Goal: Transaction & Acquisition: Purchase product/service

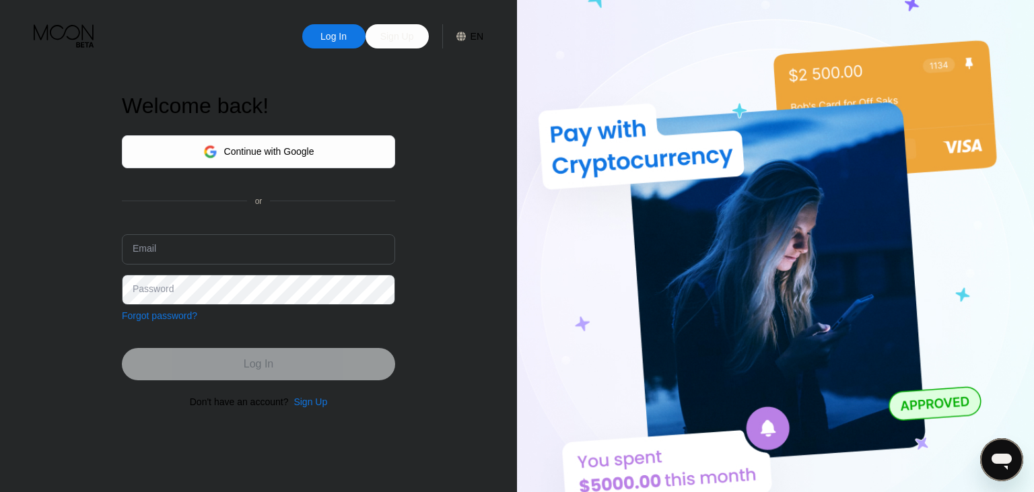
click at [344, 149] on div "Continue with Google" at bounding box center [258, 151] width 273 height 33
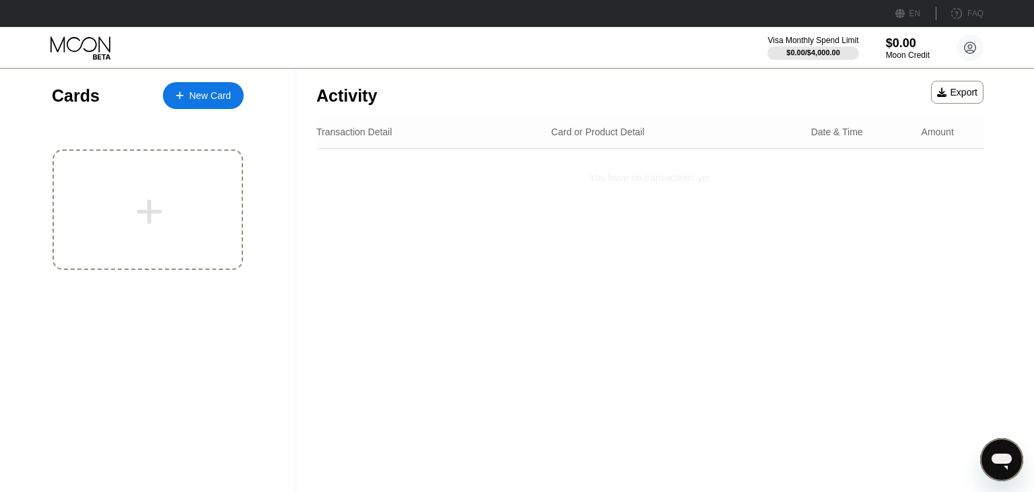
click at [829, 98] on div "Activity Export" at bounding box center [649, 92] width 667 height 47
click at [973, 50] on circle at bounding box center [969, 47] width 27 height 27
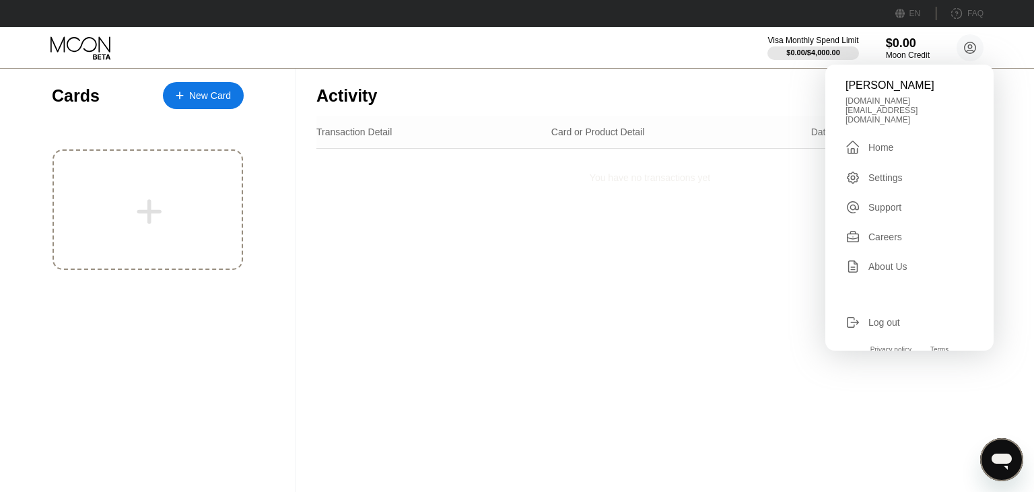
click at [901, 139] on div " Home" at bounding box center [909, 147] width 128 height 16
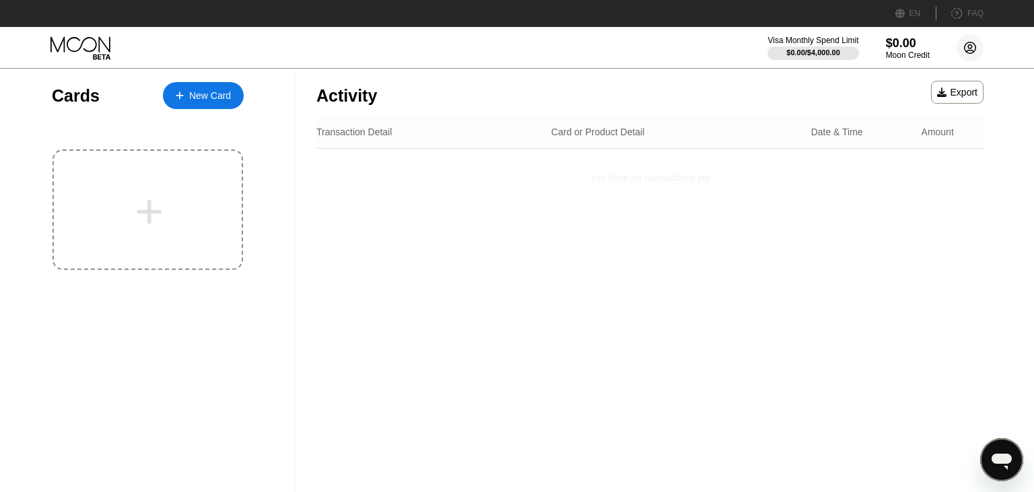
click at [968, 47] on icon at bounding box center [969, 47] width 7 height 7
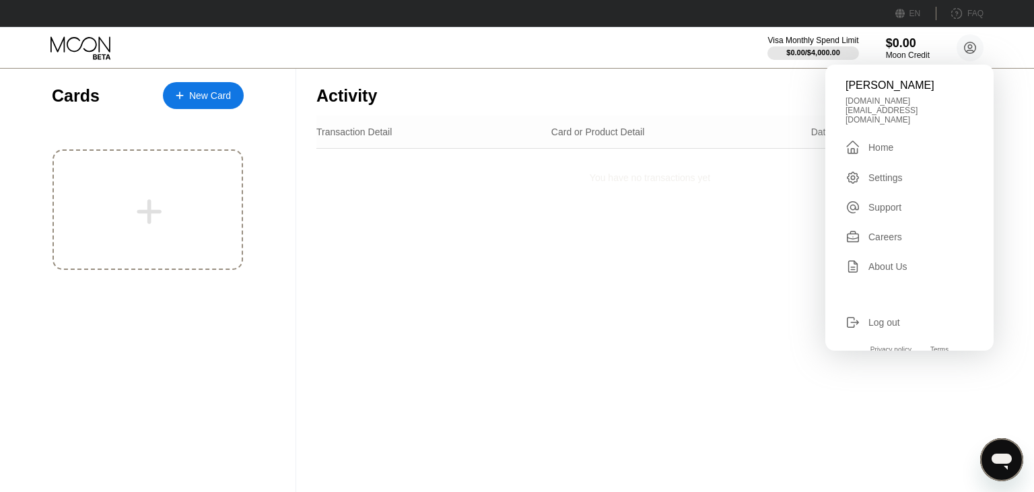
click at [909, 170] on div "Settings" at bounding box center [909, 177] width 128 height 15
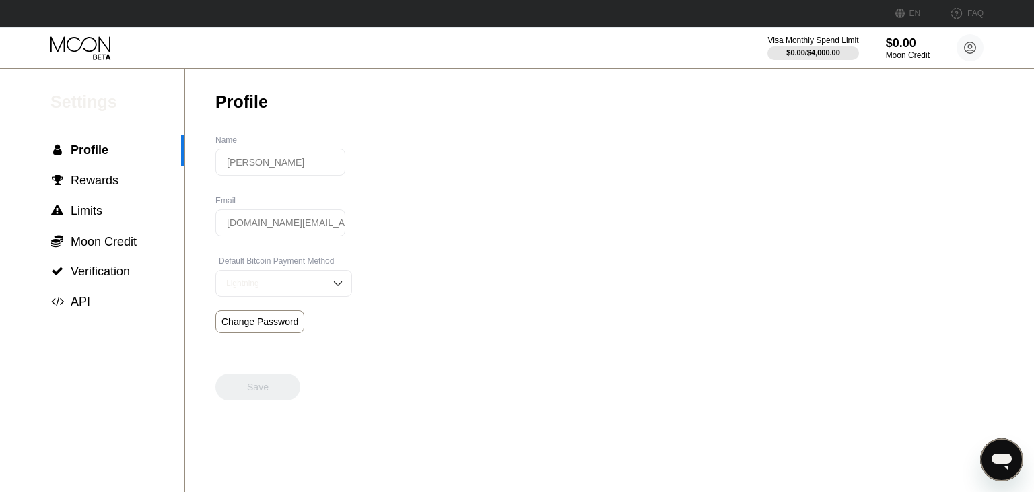
click at [456, 201] on div "Settings  Profile  Rewards  Limits  Moon Credit  Verification  API Profil…" at bounding box center [517, 280] width 1034 height 423
click at [142, 177] on div " Rewards" at bounding box center [92, 181] width 184 height 14
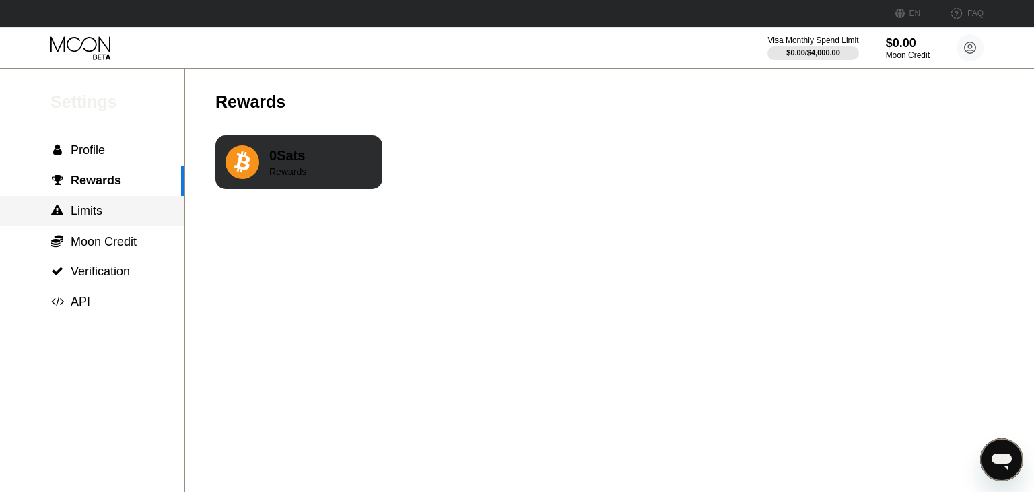
click at [101, 210] on span "Limits" at bounding box center [87, 210] width 32 height 13
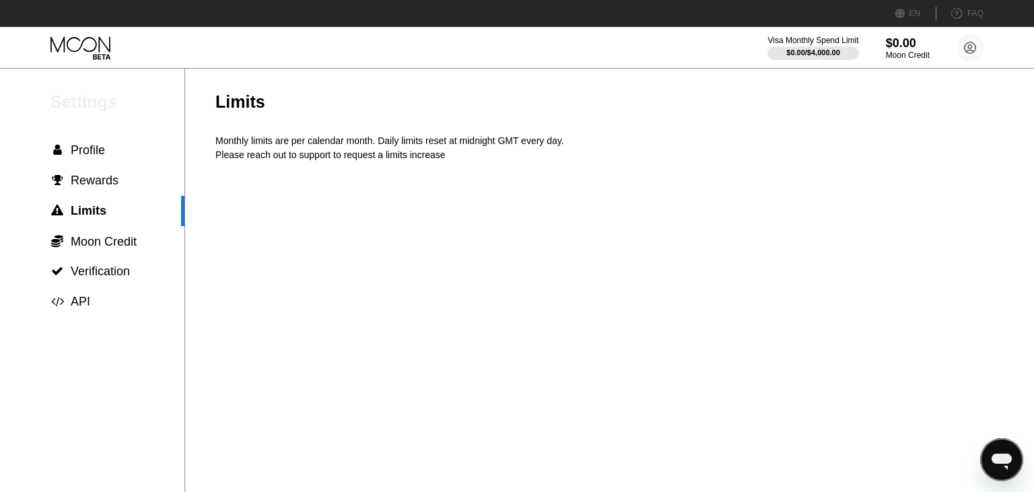
click at [310, 160] on div "Please reach out to support to request a limits increase" at bounding box center [628, 154] width 827 height 11
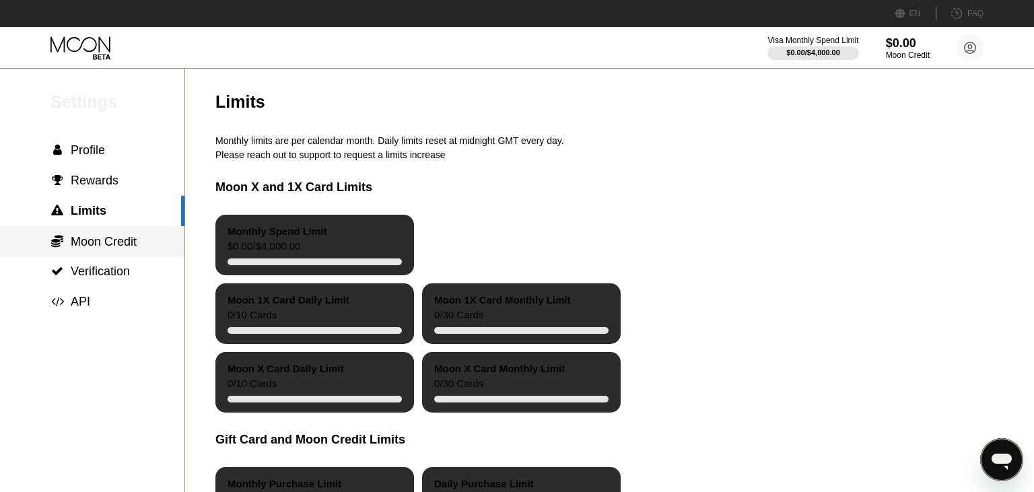
click at [125, 248] on span "Moon Credit" at bounding box center [104, 241] width 66 height 13
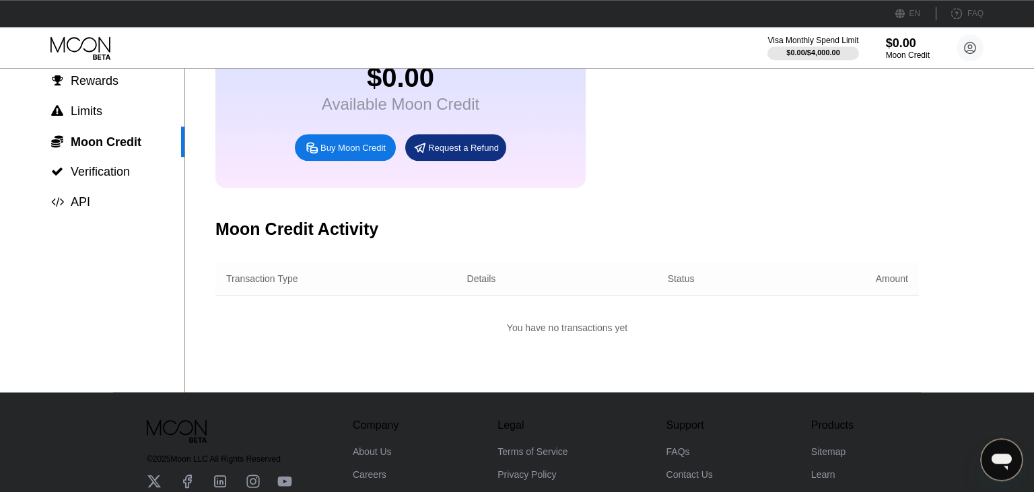
scroll to position [205, 0]
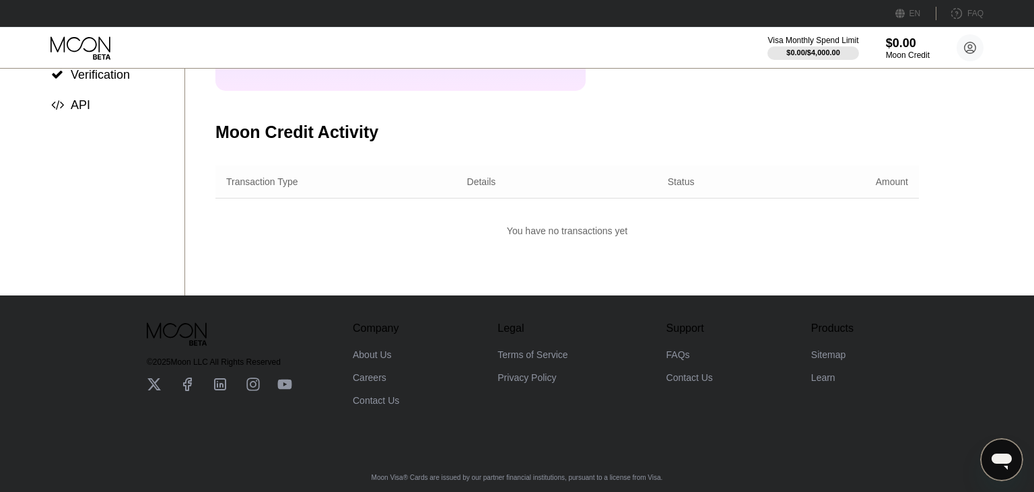
click at [343, 187] on div "Transaction Type" at bounding box center [327, 181] width 203 height 11
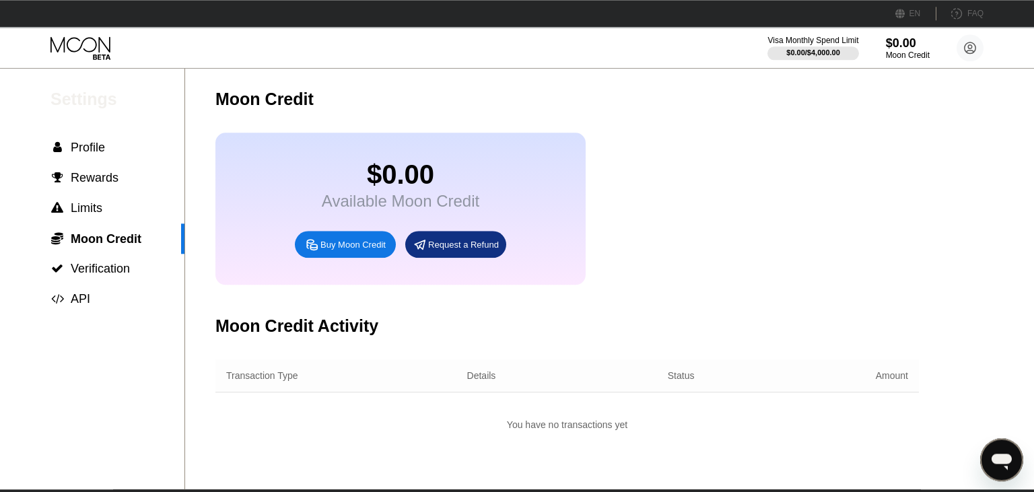
scroll to position [0, 0]
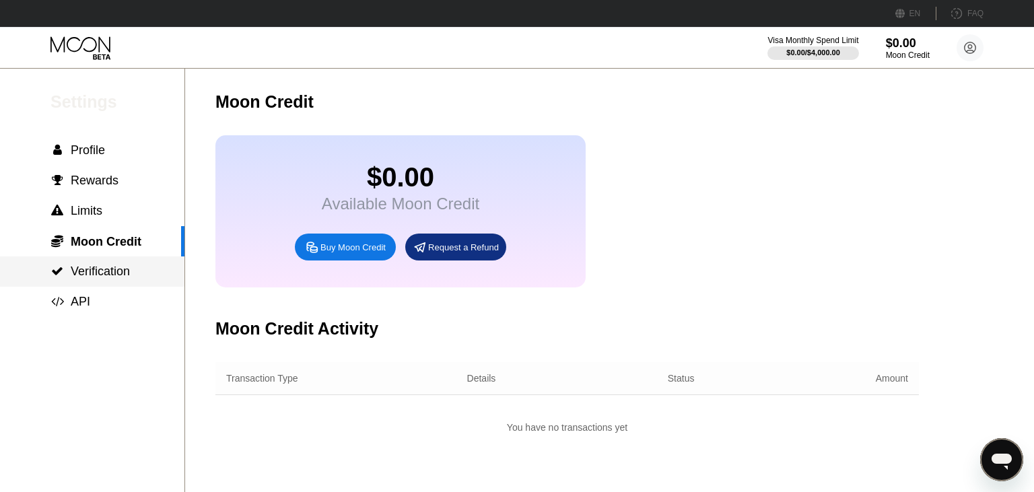
click at [122, 271] on span "Verification" at bounding box center [100, 270] width 59 height 13
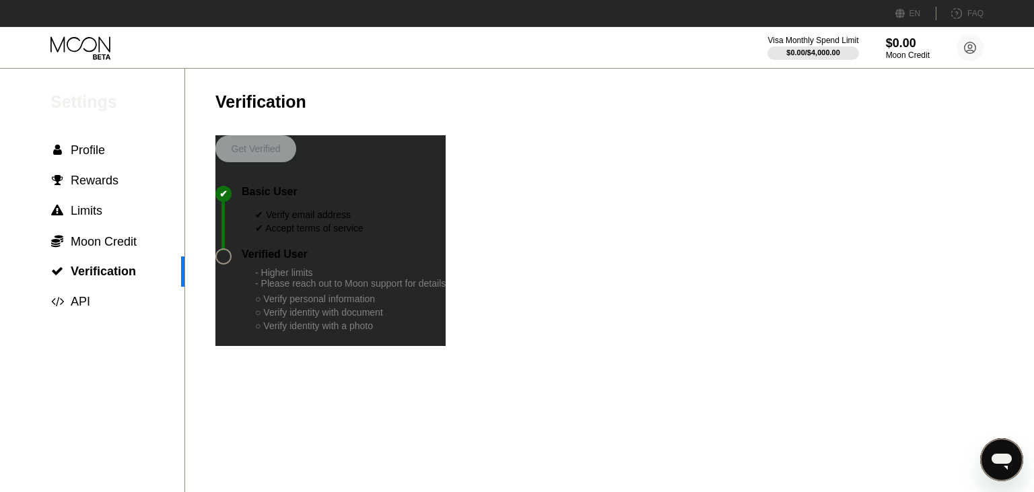
click at [230, 264] on div at bounding box center [223, 256] width 16 height 16
click at [217, 264] on div at bounding box center [223, 256] width 16 height 16
click at [96, 293] on div " API" at bounding box center [92, 302] width 184 height 30
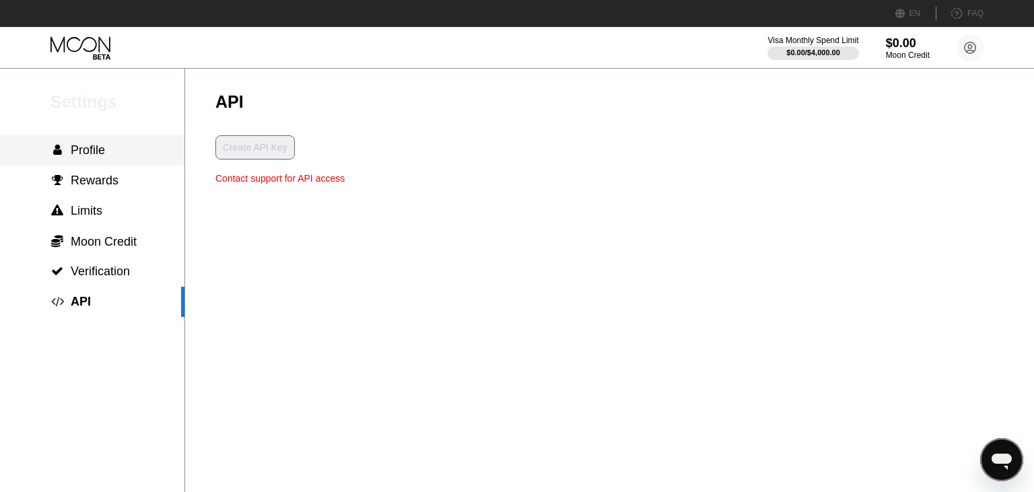
click at [125, 150] on div " Profile" at bounding box center [92, 150] width 184 height 14
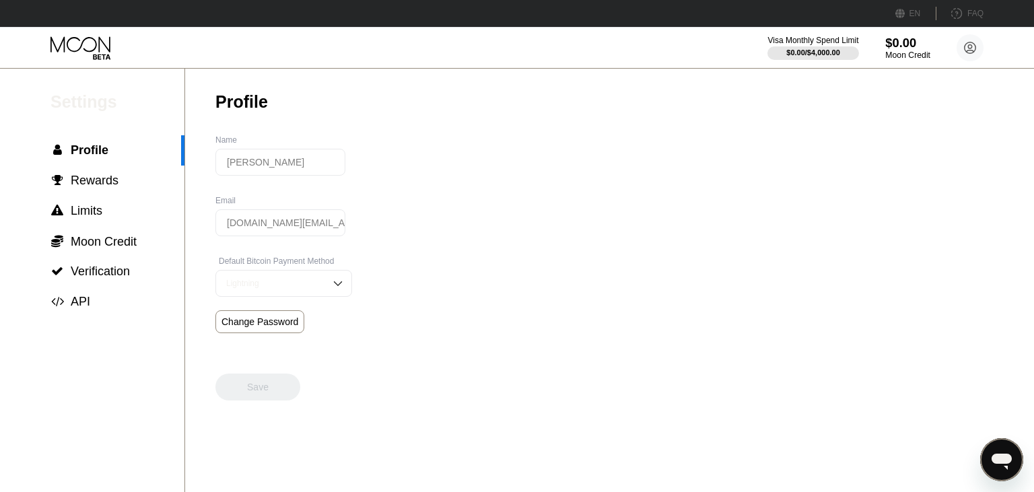
click at [906, 42] on div "$0.00" at bounding box center [907, 43] width 45 height 14
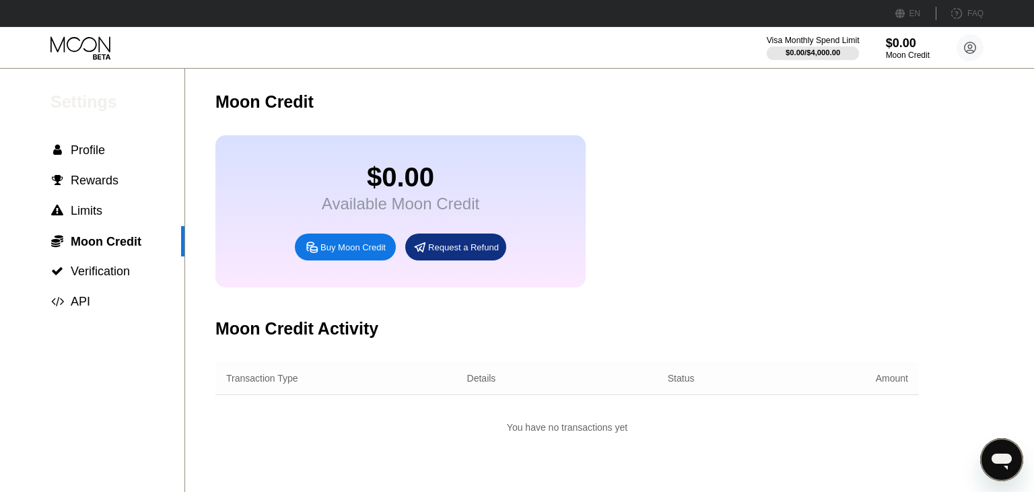
click at [808, 48] on div "$0.00 / $4,000.00" at bounding box center [812, 52] width 55 height 8
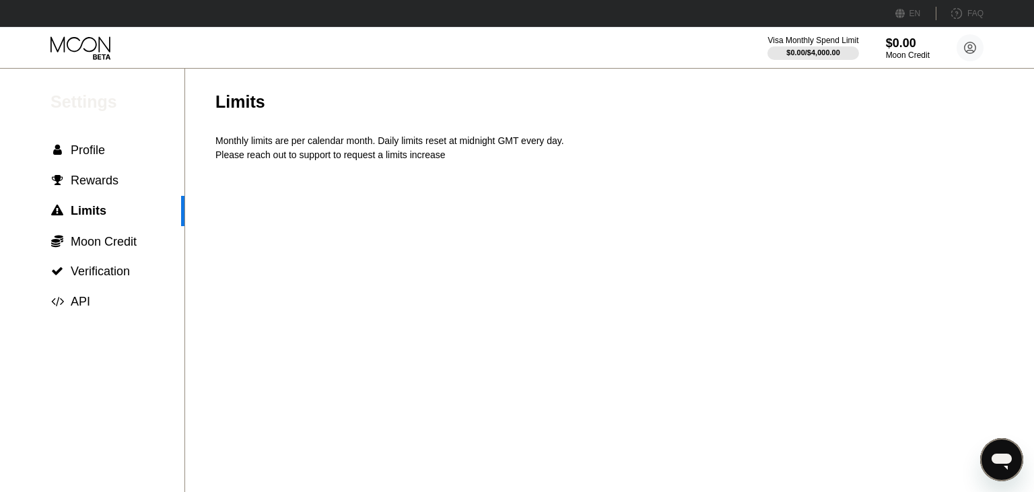
click at [954, 41] on div "Visa Monthly Spend Limit $0.00 / $4,000.00 $0.00 Moon Credit Jomir Uddin jomir.…" at bounding box center [875, 47] width 216 height 27
click at [959, 42] on circle at bounding box center [969, 47] width 27 height 27
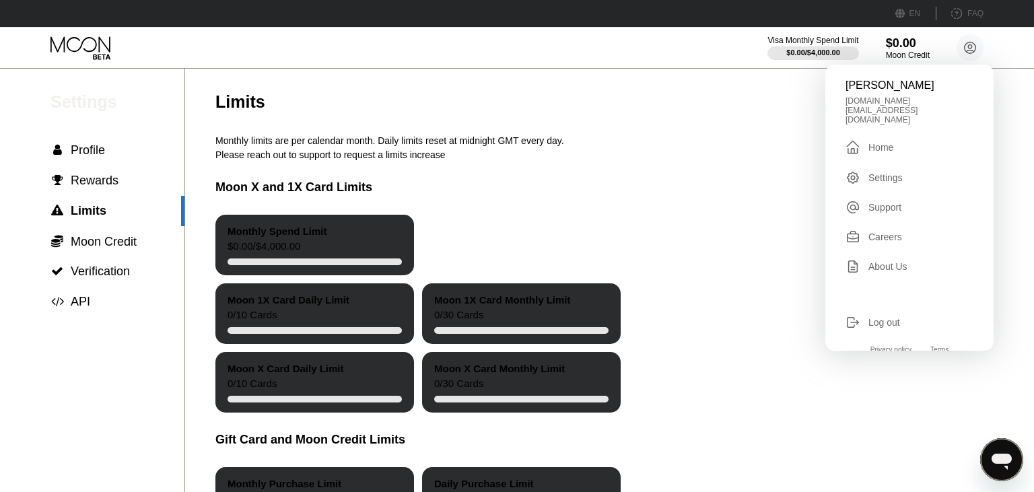
click at [913, 120] on div "Jomir Uddin jomir.cloud@gmail.com  Home Settings Support Careers About Us Log …" at bounding box center [909, 208] width 168 height 286
click at [905, 139] on div " Home" at bounding box center [909, 147] width 128 height 16
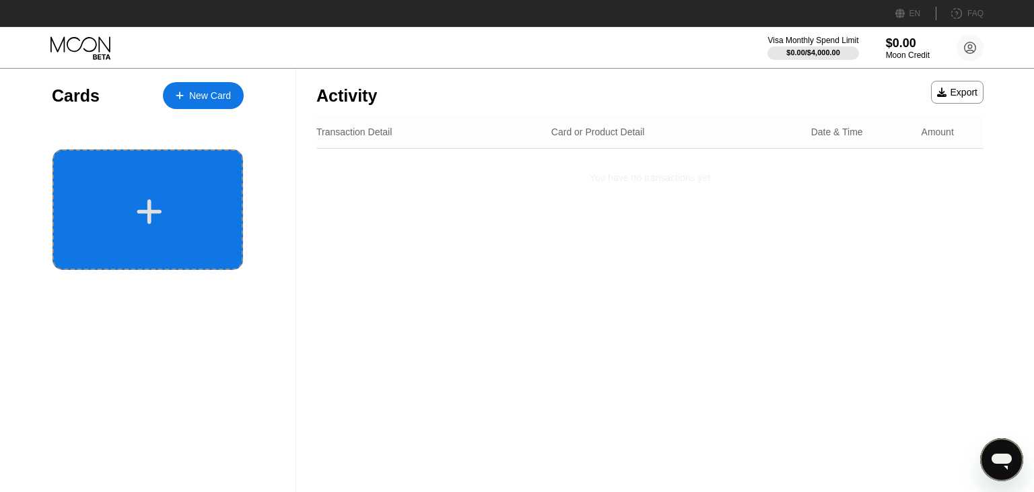
click at [187, 192] on div at bounding box center [147, 209] width 190 height 120
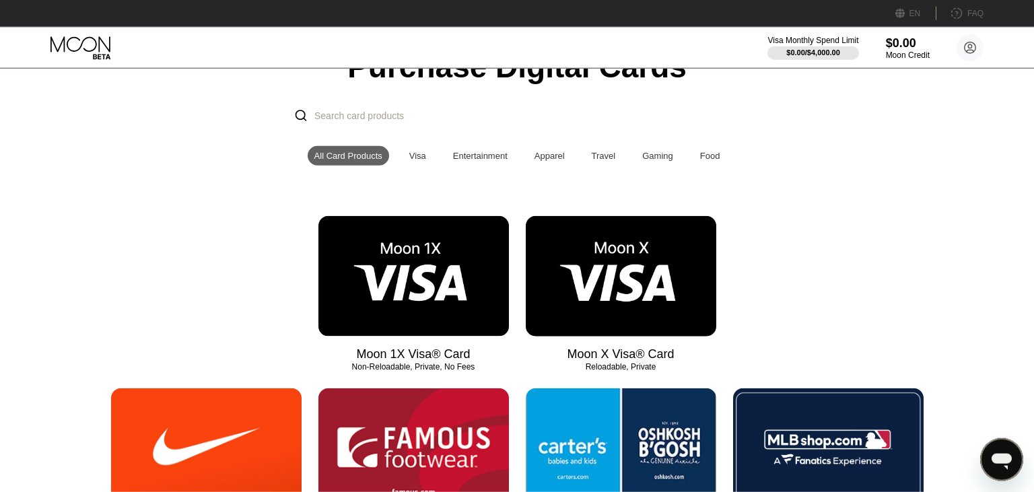
scroll to position [118, 0]
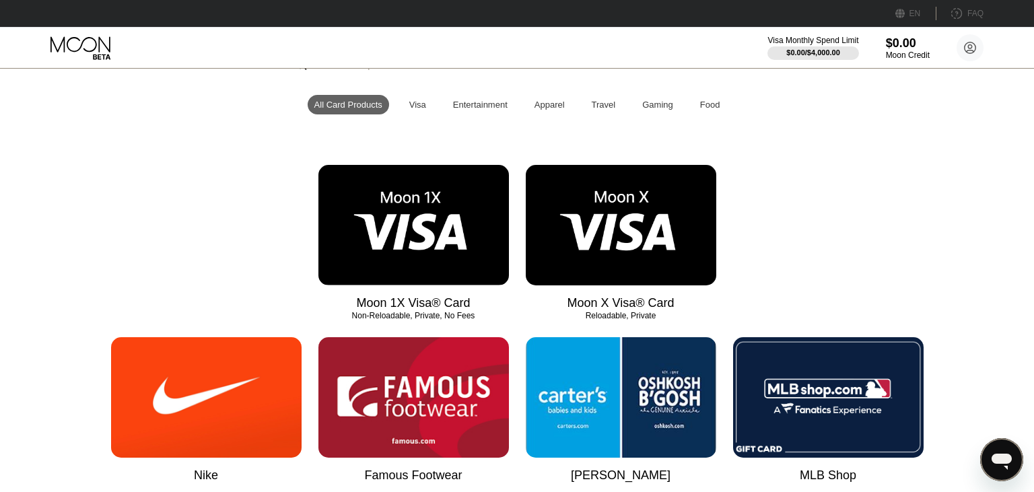
click at [412, 109] on div "Visa" at bounding box center [417, 105] width 17 height 10
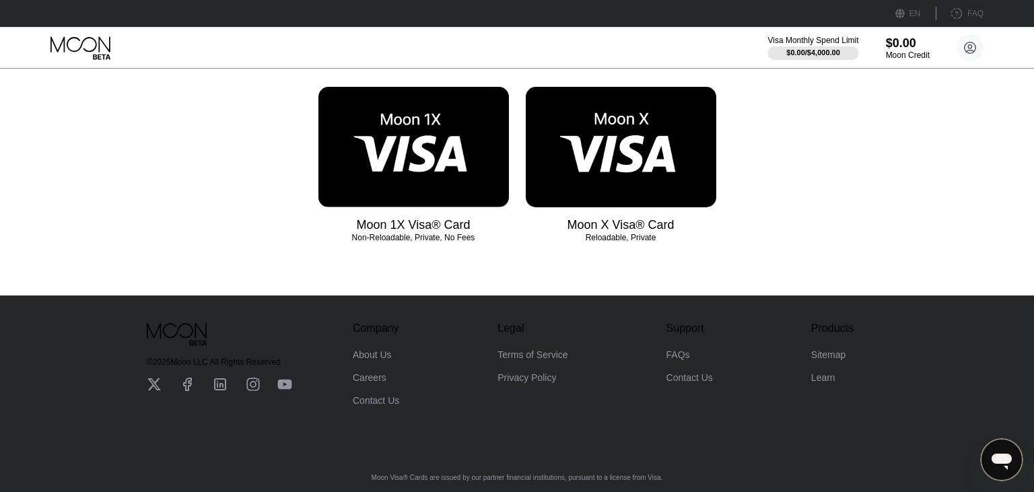
scroll to position [210, 0]
click at [618, 142] on img at bounding box center [621, 147] width 190 height 120
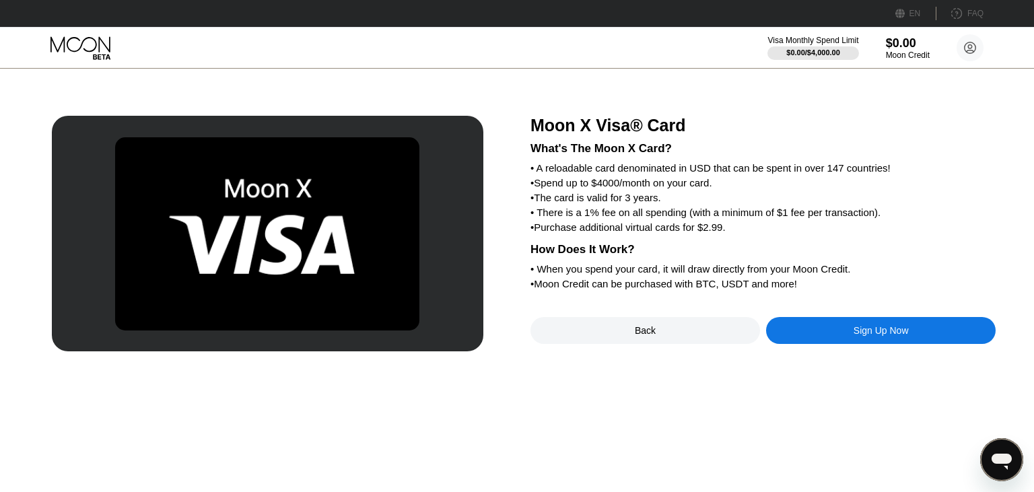
click at [445, 77] on div "Moon X Visa® Card What's The Moon X Card? • A reloadable card denominated in US…" at bounding box center [517, 280] width 1034 height 423
click at [929, 344] on div "Sign Up Now" at bounding box center [881, 330] width 230 height 27
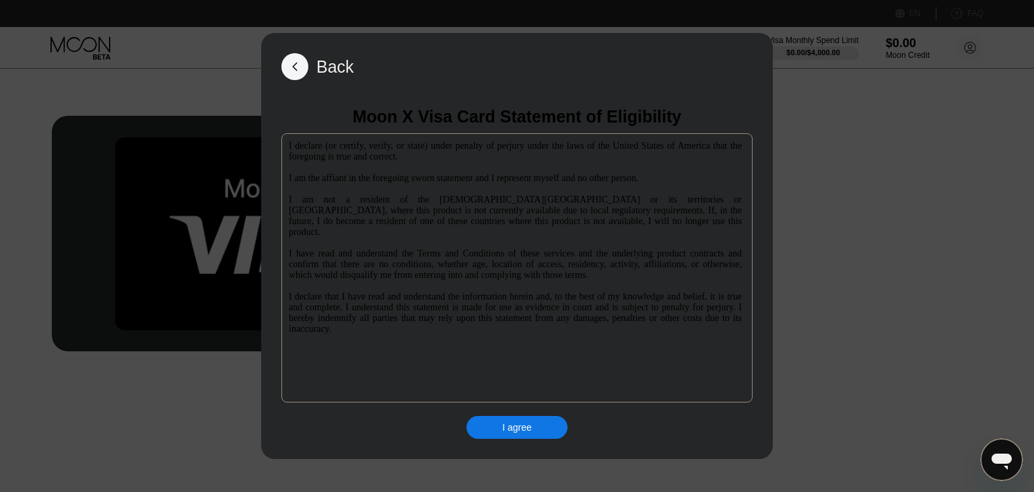
click at [507, 427] on div "I agree" at bounding box center [517, 427] width 30 height 12
click at [518, 362] on div "I declare (or certify, verify, or state) under penalty of perjury under the law…" at bounding box center [516, 267] width 471 height 269
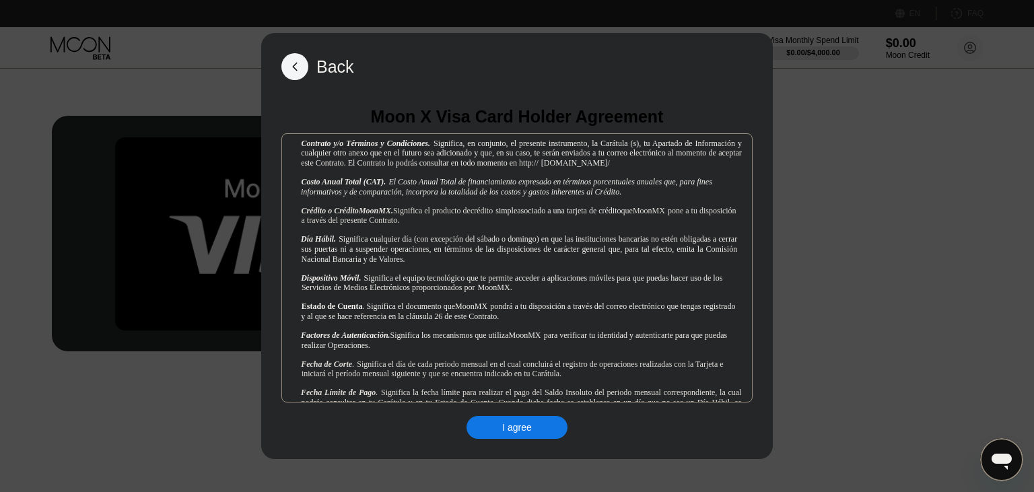
scroll to position [538, 0]
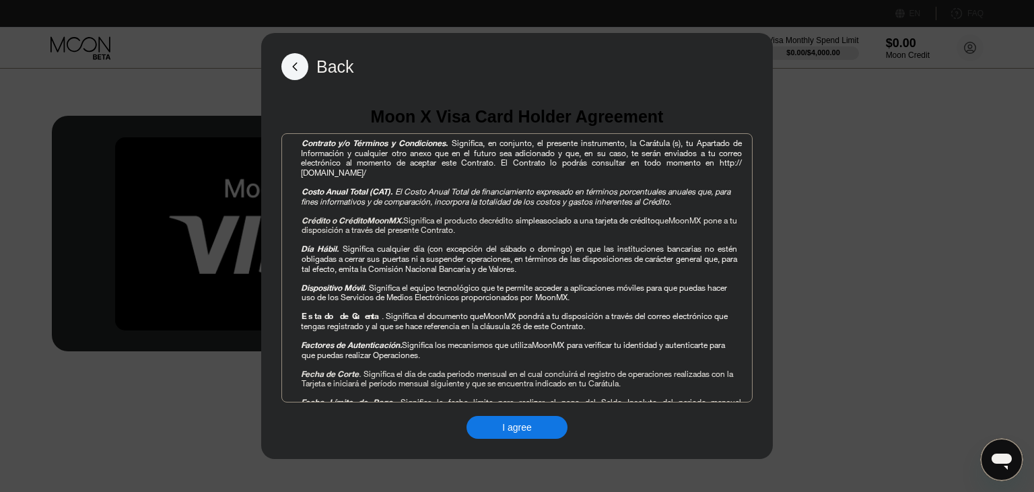
click at [502, 426] on div "I agree" at bounding box center [516, 427] width 101 height 23
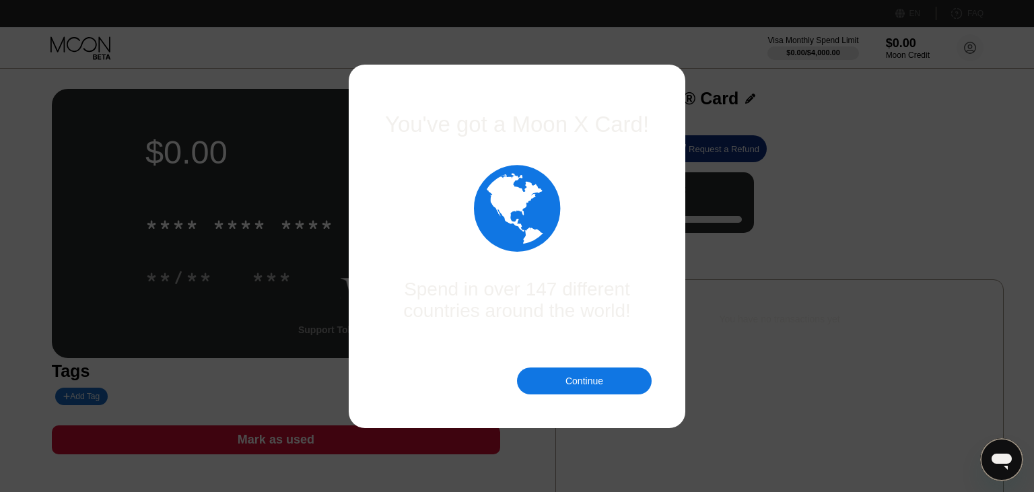
click at [561, 388] on div "Continue" at bounding box center [584, 380] width 135 height 27
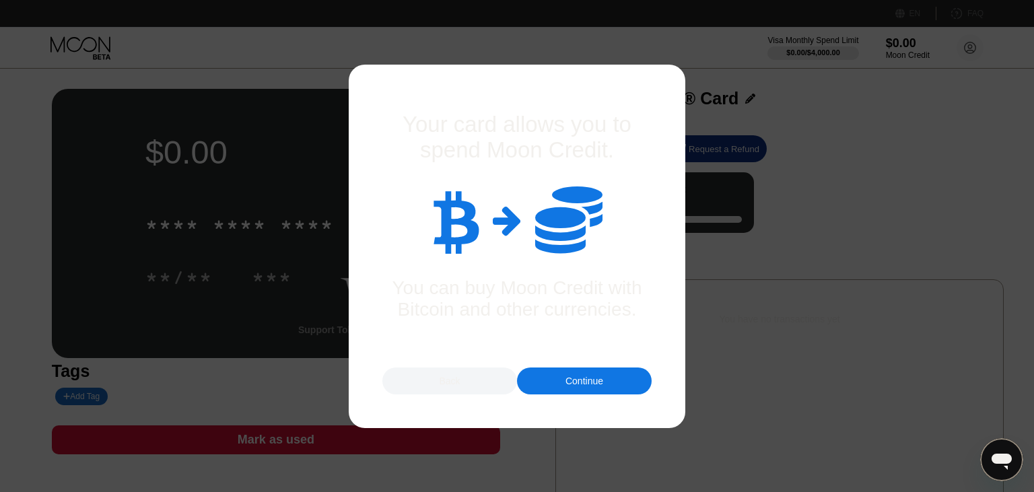
click at [556, 387] on div "Continue" at bounding box center [584, 380] width 135 height 27
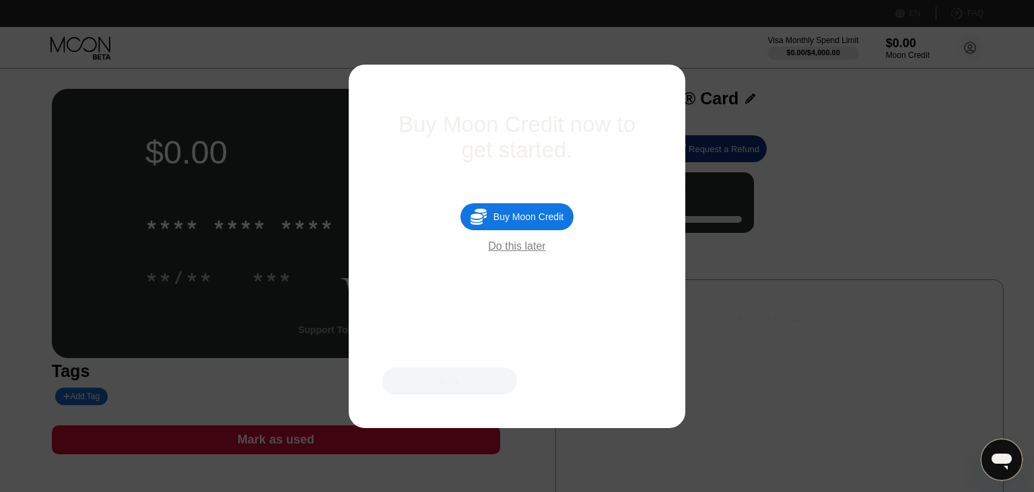
click at [510, 252] on div "Do this later" at bounding box center [516, 246] width 57 height 12
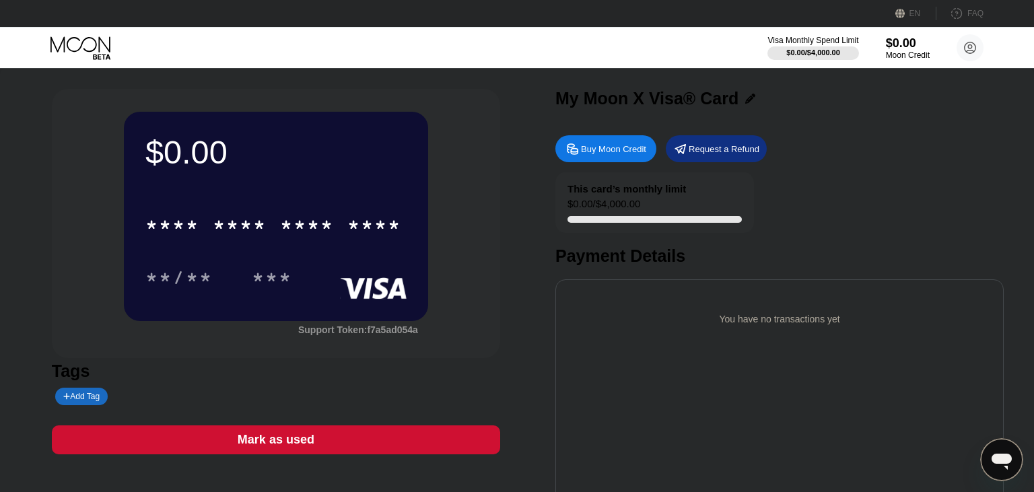
click at [752, 95] on div "My Moon X Visa® Card" at bounding box center [779, 99] width 448 height 20
click at [750, 96] on icon at bounding box center [750, 99] width 10 height 10
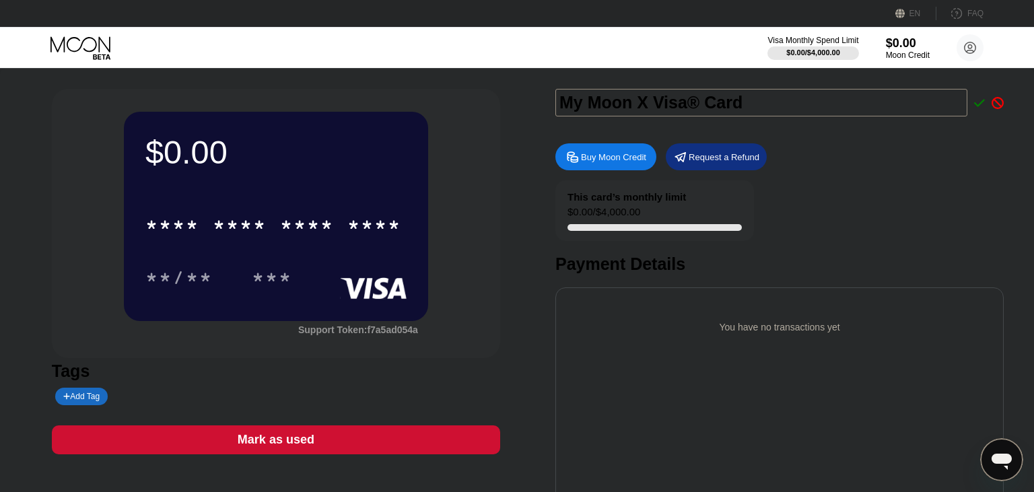
drag, startPoint x: 650, startPoint y: 103, endPoint x: 528, endPoint y: 94, distance: 122.9
click at [555, 94] on input "My Moon X Visa® Card" at bounding box center [761, 103] width 412 height 28
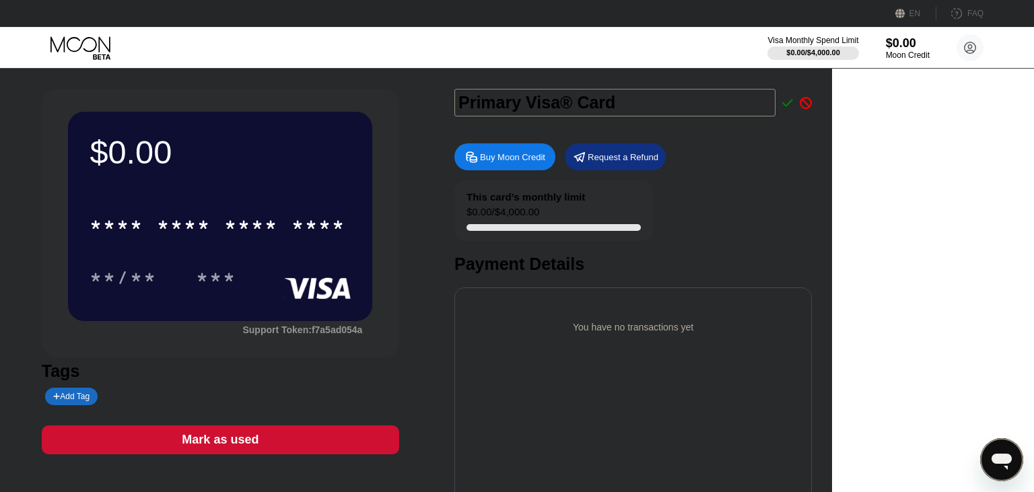
type input "Primary Visa® Card"
click at [793, 104] on icon at bounding box center [787, 103] width 11 height 12
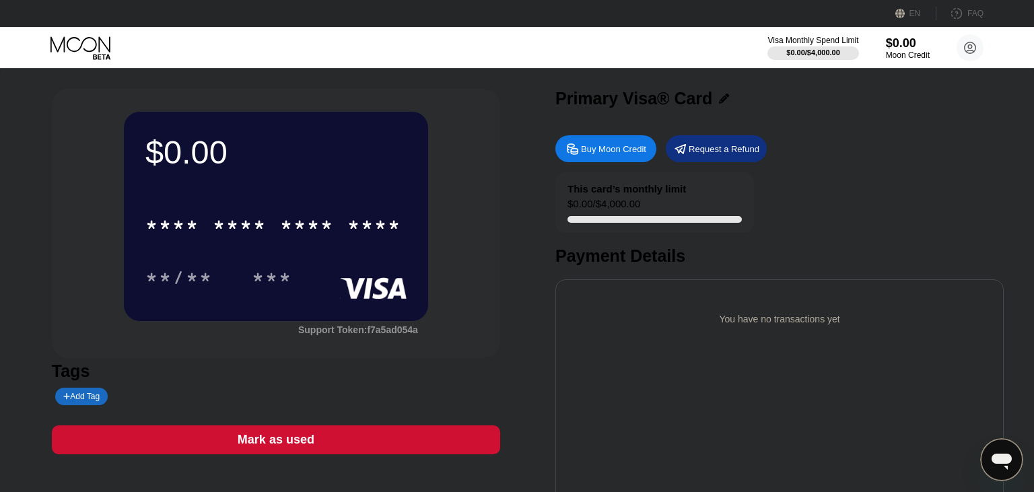
click at [83, 389] on div "Tags Add Tag" at bounding box center [276, 383] width 448 height 44
click at [90, 400] on div "Add Tag" at bounding box center [81, 396] width 36 height 9
type input "primary"
drag, startPoint x: 781, startPoint y: 206, endPoint x: 831, endPoint y: 207, distance: 49.8
click at [782, 206] on div "This card’s monthly limit $0.00 / $4,000.00 Payment Details" at bounding box center [779, 219] width 448 height 94
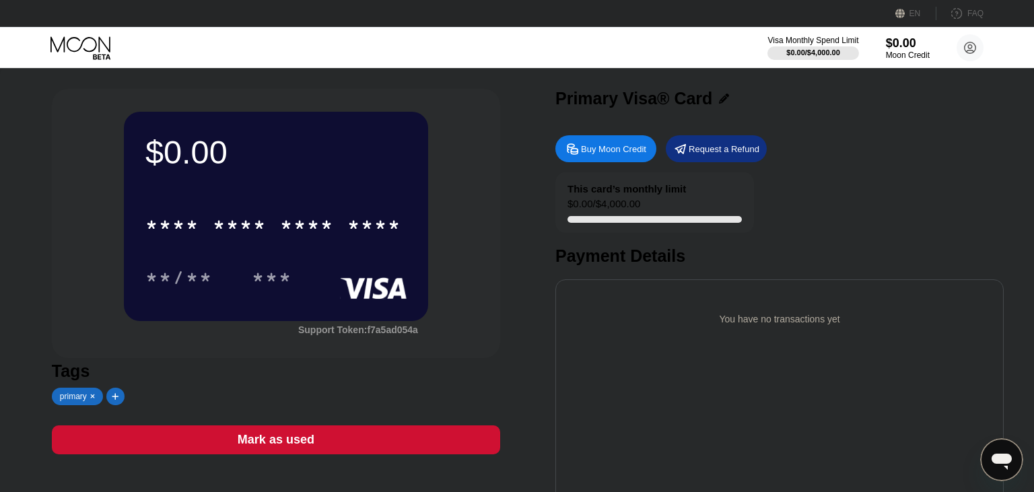
click at [902, 209] on div "This card’s monthly limit $0.00 / $4,000.00 Payment Details" at bounding box center [779, 219] width 448 height 94
click at [588, 145] on div "Buy Moon Credit" at bounding box center [613, 148] width 65 height 11
type input "0"
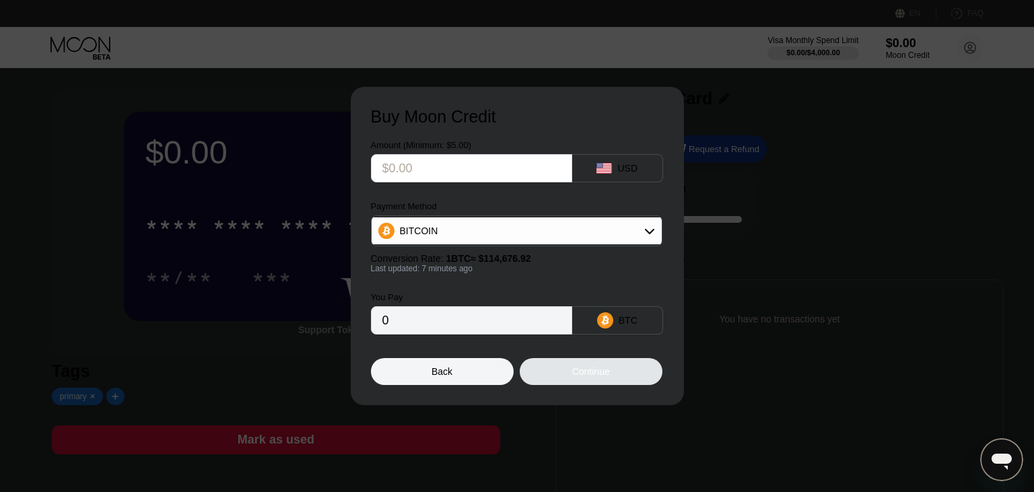
click at [623, 163] on div "USD" at bounding box center [627, 168] width 20 height 11
click at [479, 174] on input "text" at bounding box center [471, 168] width 178 height 27
type input "$10"
type input "0.00008725"
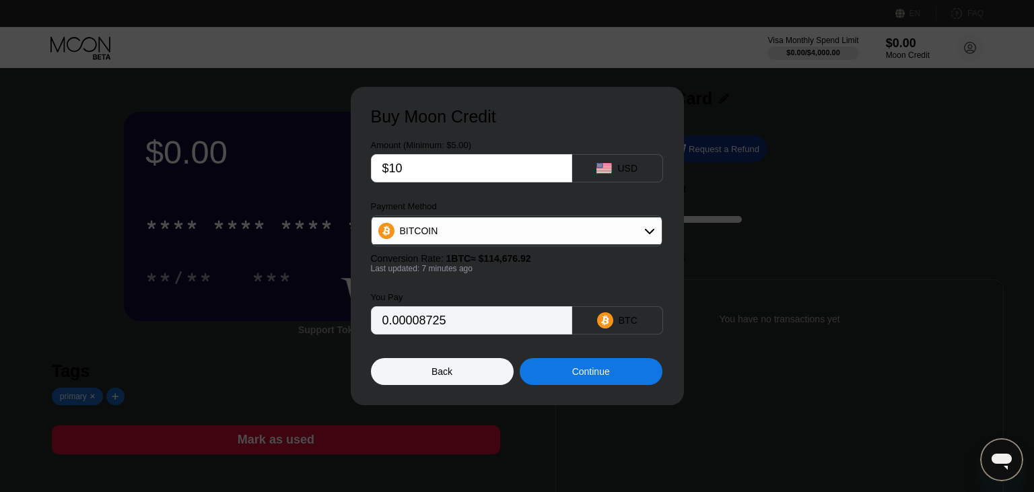
type input "$10"
click at [532, 228] on div "BITCOIN" at bounding box center [517, 230] width 290 height 27
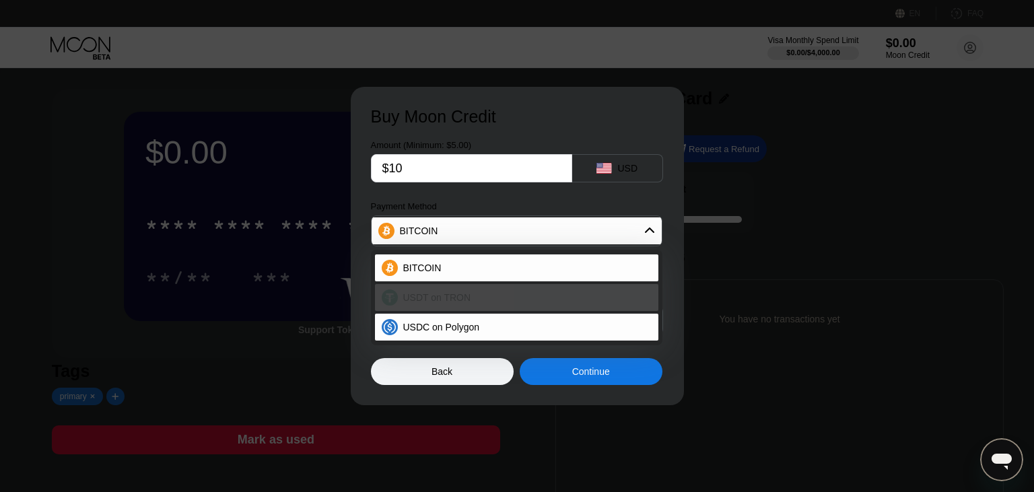
click at [487, 295] on div "USDT on TRON" at bounding box center [525, 297] width 254 height 11
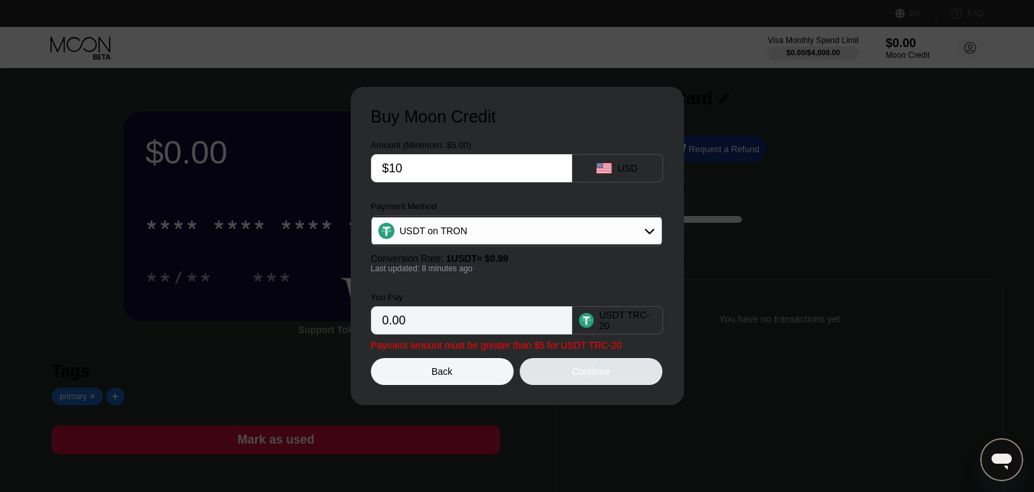
type input "10.10"
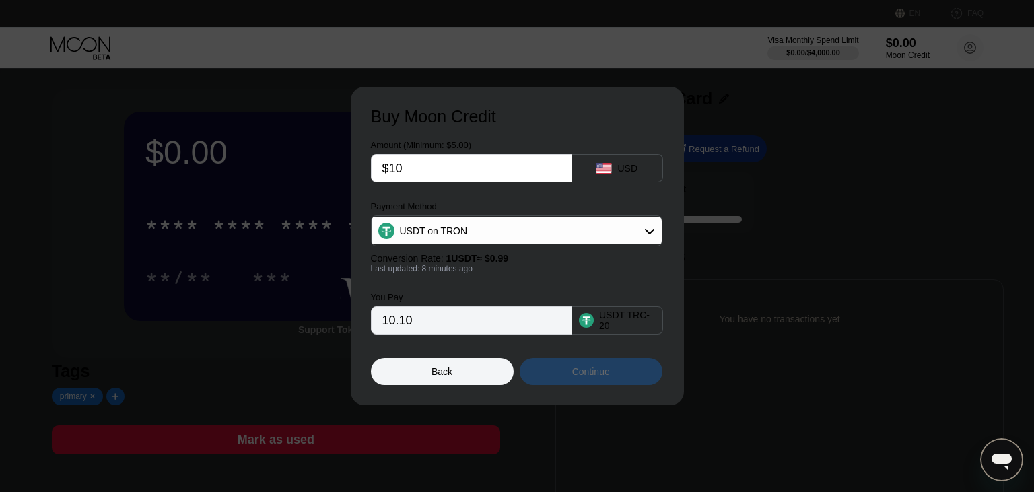
click at [591, 372] on div "Continue" at bounding box center [591, 371] width 38 height 11
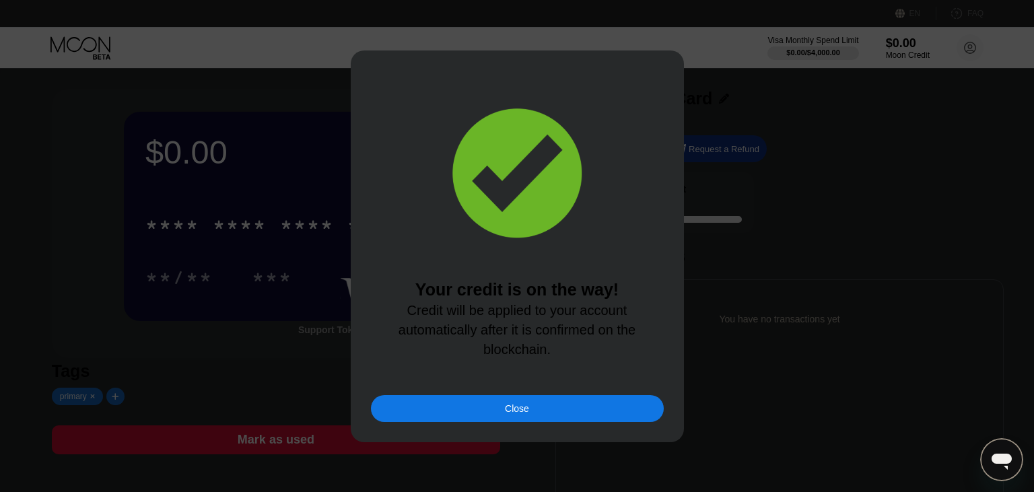
click at [520, 413] on div "Close" at bounding box center [517, 408] width 24 height 11
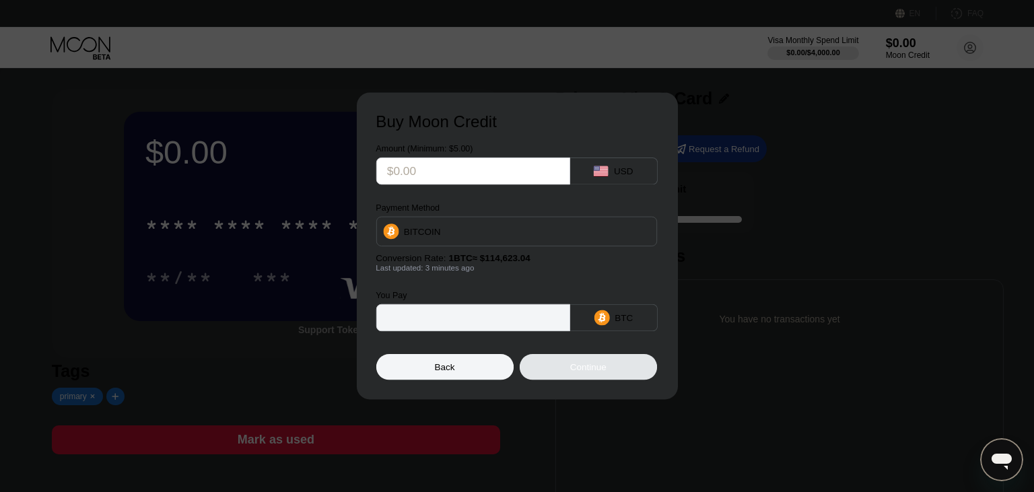
type input "0"
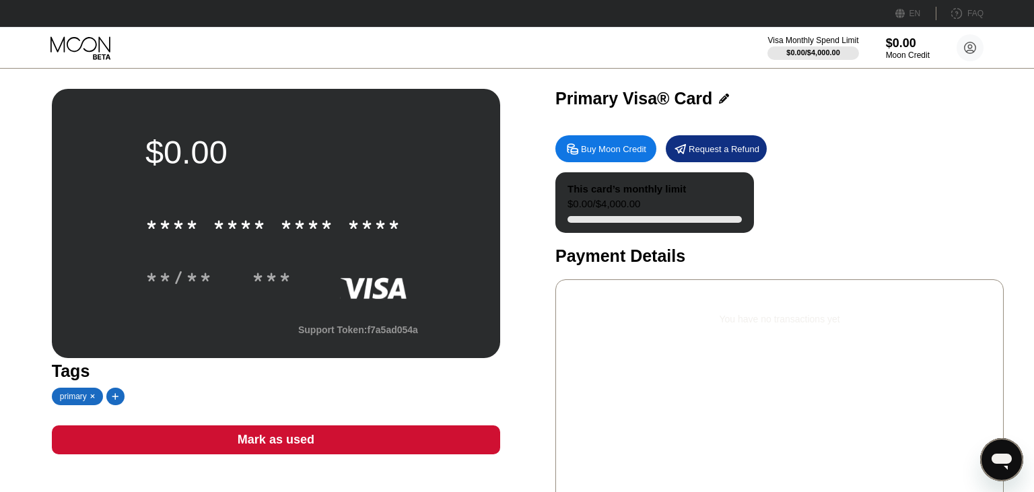
click at [865, 80] on div "$0.00 * * * * * * * * * * * * **** **/** *** Support Token: f7a5ad054a Tags pri…" at bounding box center [517, 309] width 1034 height 480
click at [888, 45] on div "$0.00" at bounding box center [907, 43] width 45 height 14
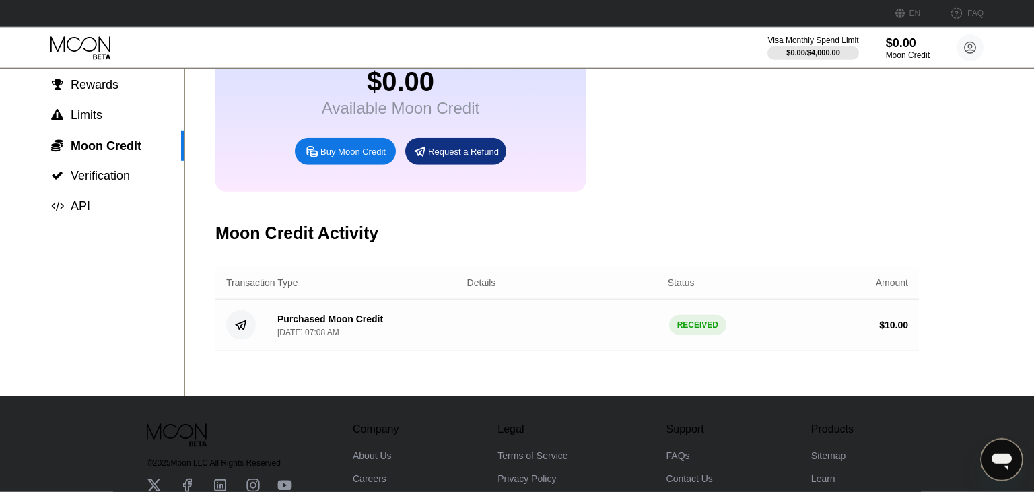
scroll to position [118, 0]
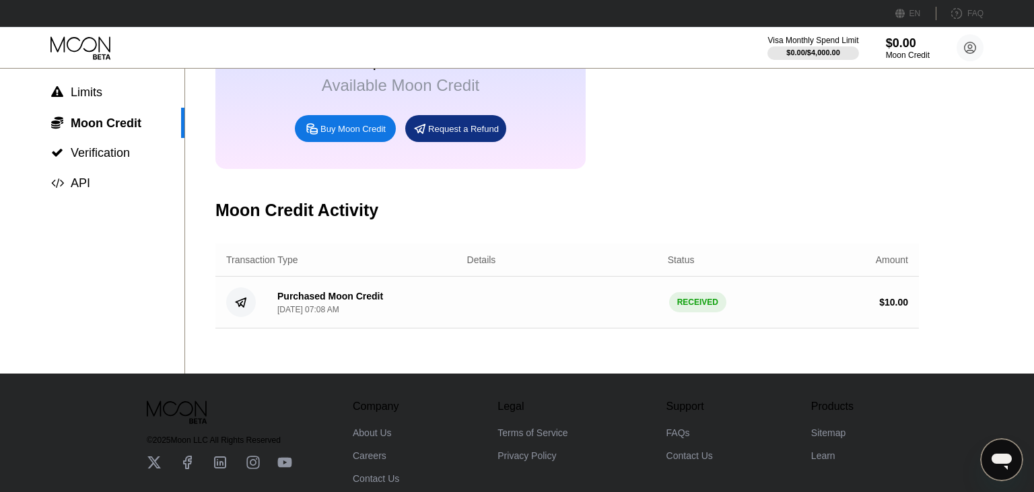
click at [440, 311] on div "Purchased Moon Credit Sep 21, 2025, 07:08 AM" at bounding box center [362, 303] width 190 height 24
click at [707, 312] on div "RECEIVED" at bounding box center [697, 302] width 57 height 20
drag, startPoint x: 684, startPoint y: 316, endPoint x: 746, endPoint y: 314, distance: 62.6
click at [682, 312] on div "RECEIVED" at bounding box center [697, 302] width 57 height 20
drag, startPoint x: 970, startPoint y: 319, endPoint x: 934, endPoint y: 332, distance: 37.9
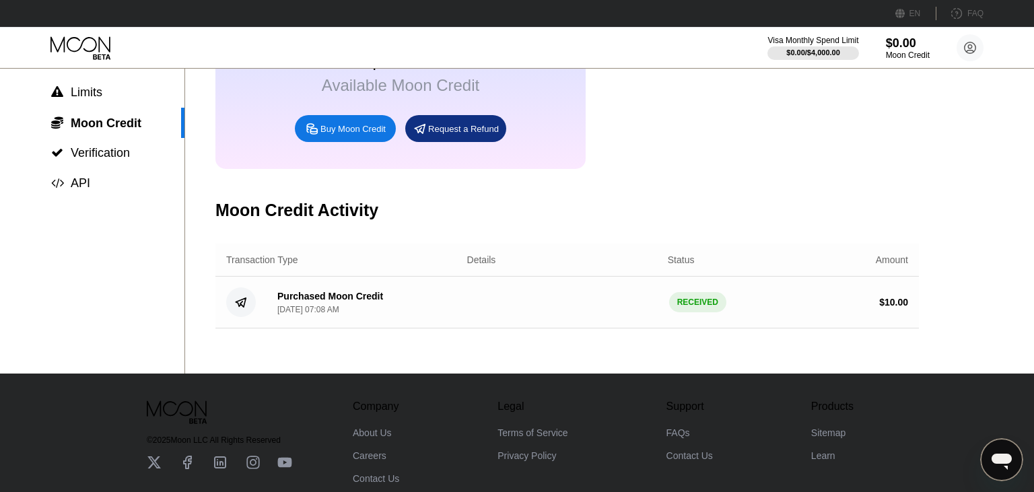
click at [973, 320] on div "Settings  Profile  Rewards  Limits  Moon Credit  Verification  API Moon C…" at bounding box center [517, 161] width 1034 height 423
click at [921, 332] on div "Settings  Profile  Rewards  Limits  Moon Credit  Verification  API Moon C…" at bounding box center [517, 161] width 1034 height 423
drag, startPoint x: 466, startPoint y: 304, endPoint x: 357, endPoint y: 313, distance: 110.1
click at [464, 304] on div "Purchased Moon Credit Sep 21, 2025, 07:08 AM RECEIVED $ 10.00" at bounding box center [566, 303] width 703 height 52
click at [299, 302] on div "Purchased Moon Credit" at bounding box center [330, 296] width 106 height 11
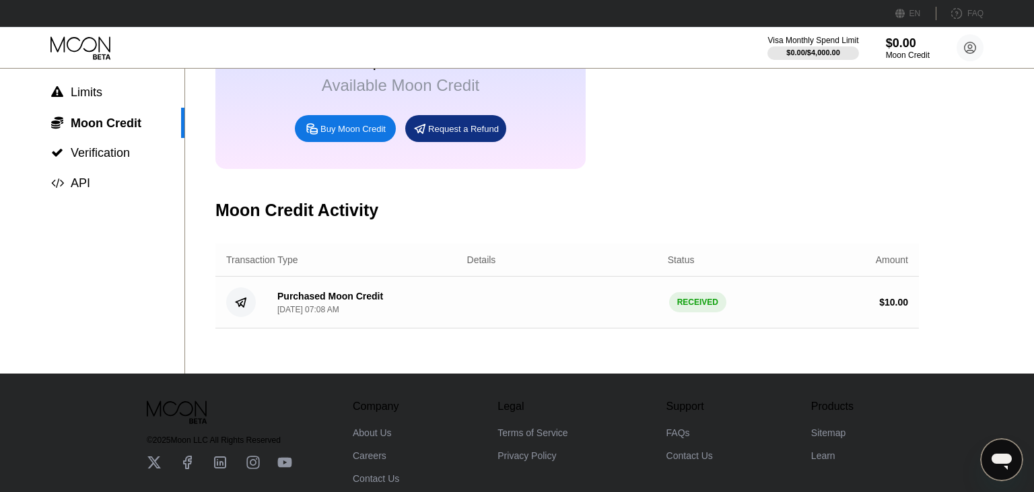
click at [299, 302] on div "Purchased Moon Credit" at bounding box center [330, 296] width 106 height 11
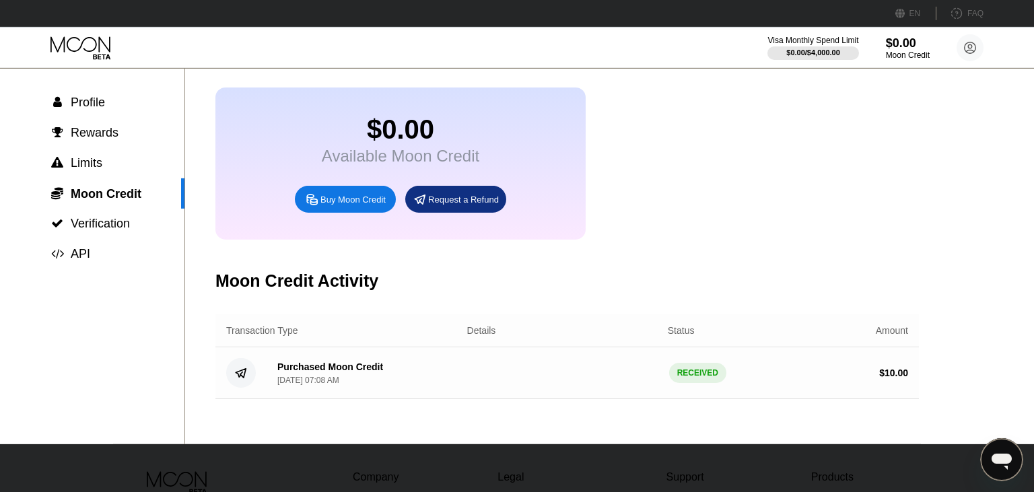
scroll to position [0, 0]
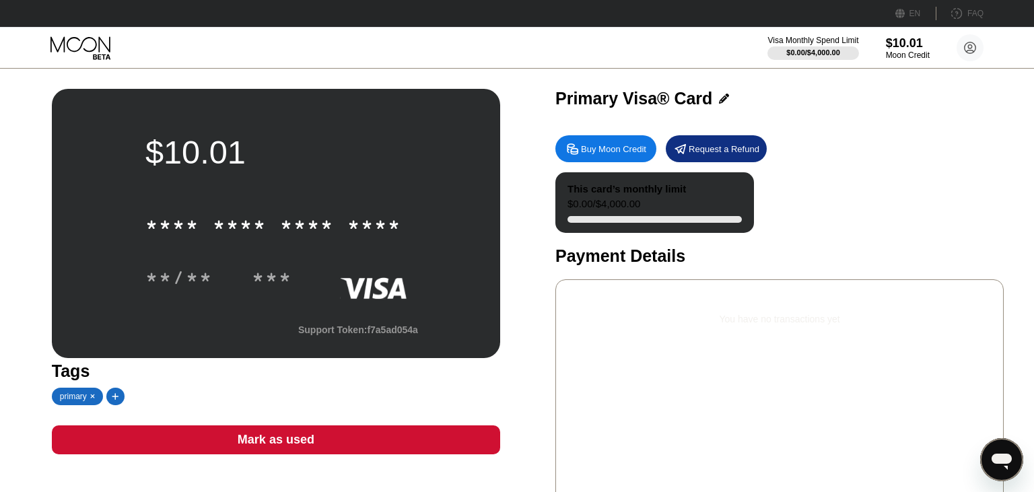
click at [711, 207] on div "This card’s monthly limit $0.00 / $4,000.00" at bounding box center [654, 202] width 199 height 61
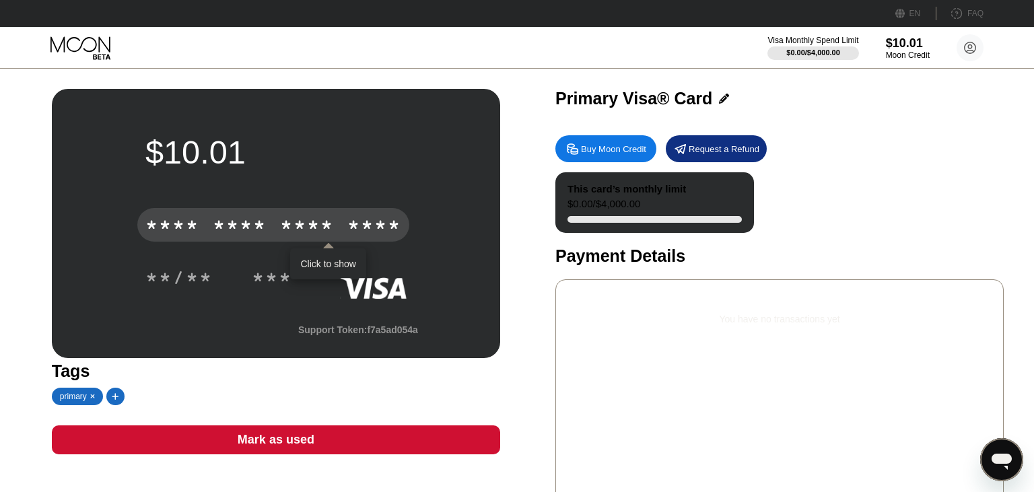
click at [344, 225] on div "* * * * * * * * * * * * ****" at bounding box center [273, 225] width 272 height 34
click at [295, 224] on div "* * * *" at bounding box center [307, 227] width 54 height 22
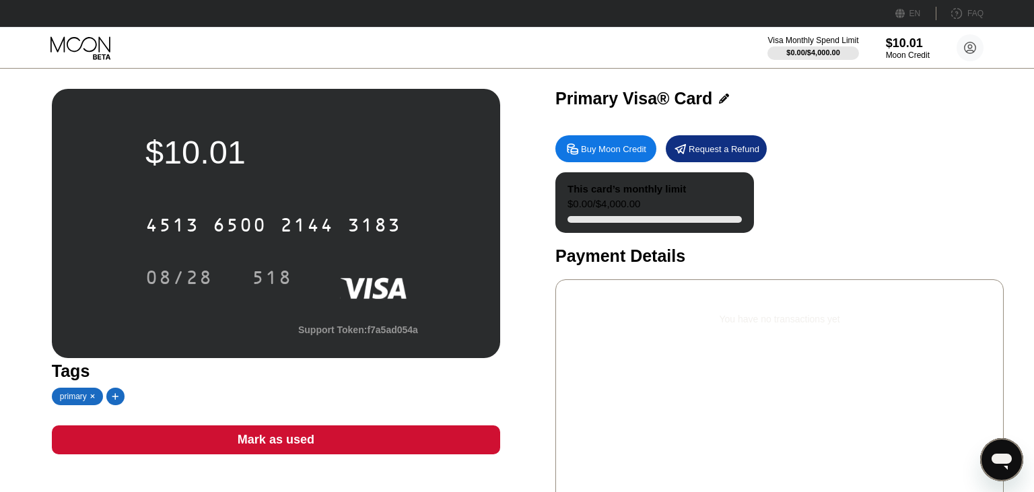
click at [536, 491] on div "$10.01 4513 6500 2144 3183 08/28 518 Support Token: f7a5ad054a Tags primary Mar…" at bounding box center [517, 302] width 930 height 426
